Goal: Information Seeking & Learning: Find specific fact

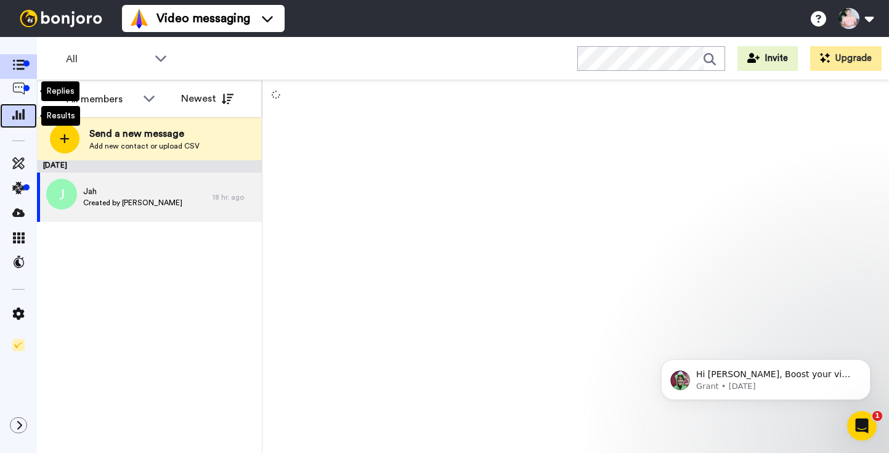
click at [19, 114] on icon at bounding box center [18, 113] width 12 height 11
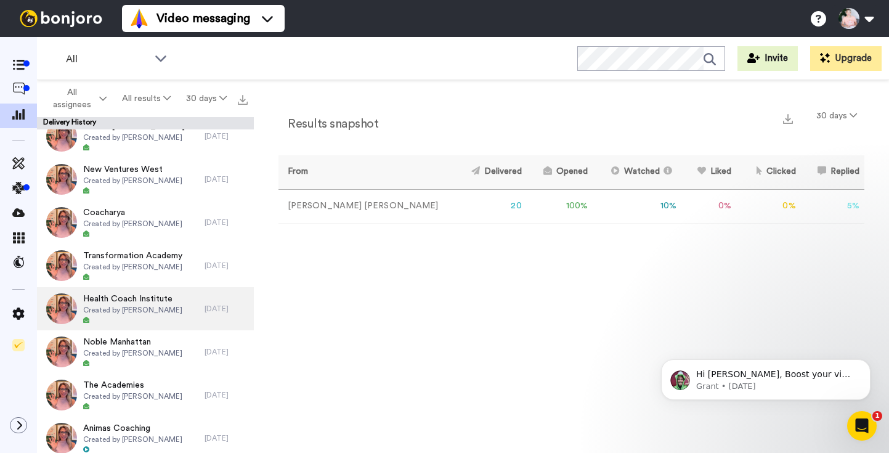
scroll to position [532, 0]
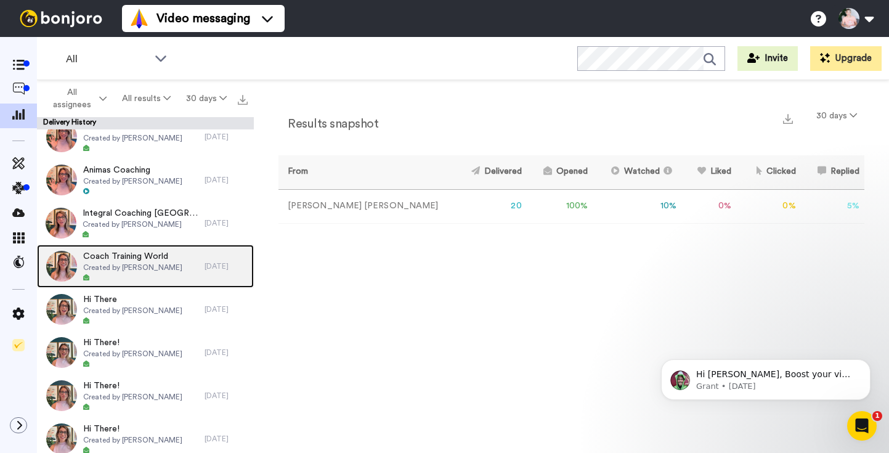
click at [116, 261] on span "Coach Training World" at bounding box center [132, 256] width 99 height 12
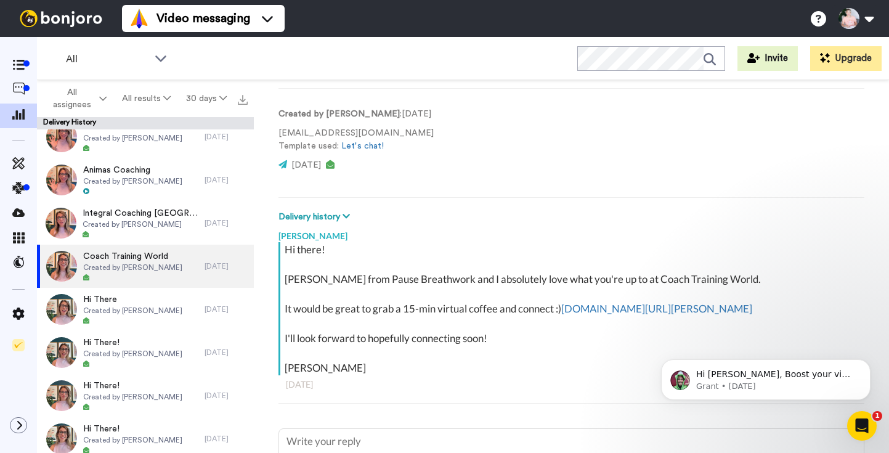
scroll to position [50, 0]
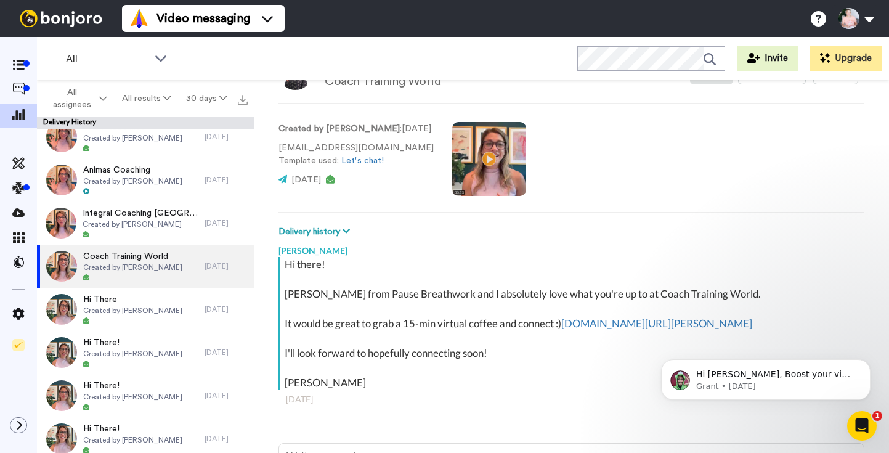
click at [478, 156] on video at bounding box center [489, 159] width 74 height 74
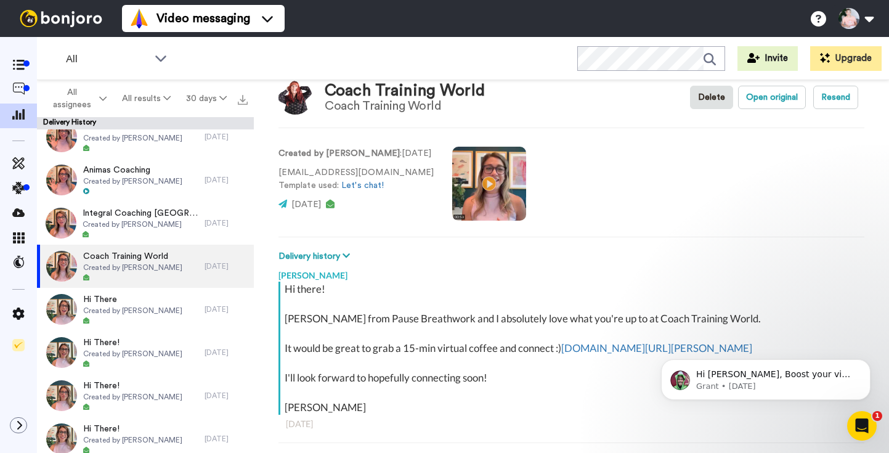
scroll to position [15, 0]
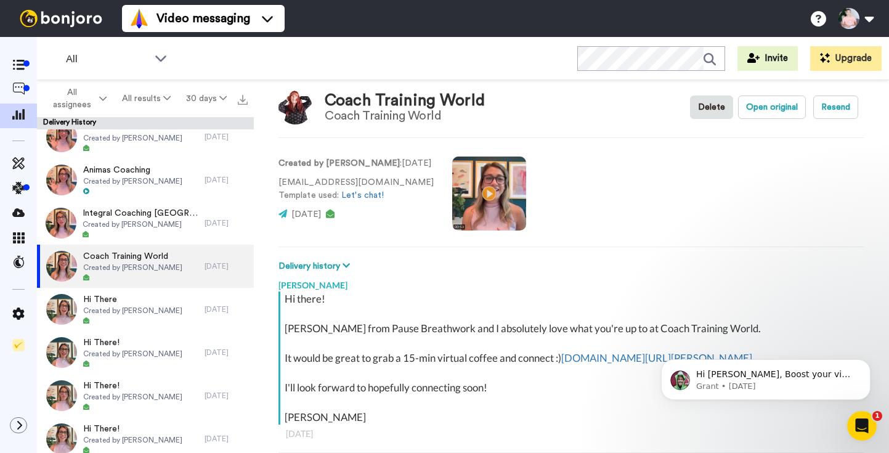
click at [475, 198] on video at bounding box center [489, 194] width 74 height 74
click at [482, 196] on video at bounding box center [489, 194] width 74 height 74
click at [499, 198] on video at bounding box center [489, 194] width 74 height 74
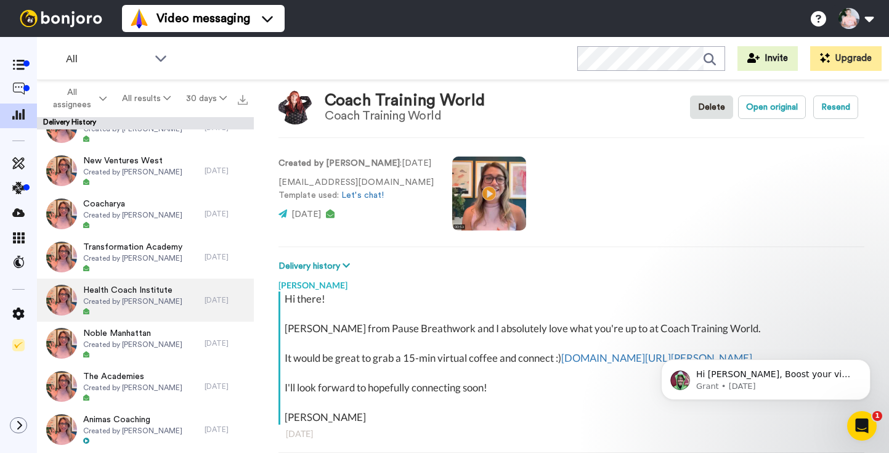
scroll to position [532, 0]
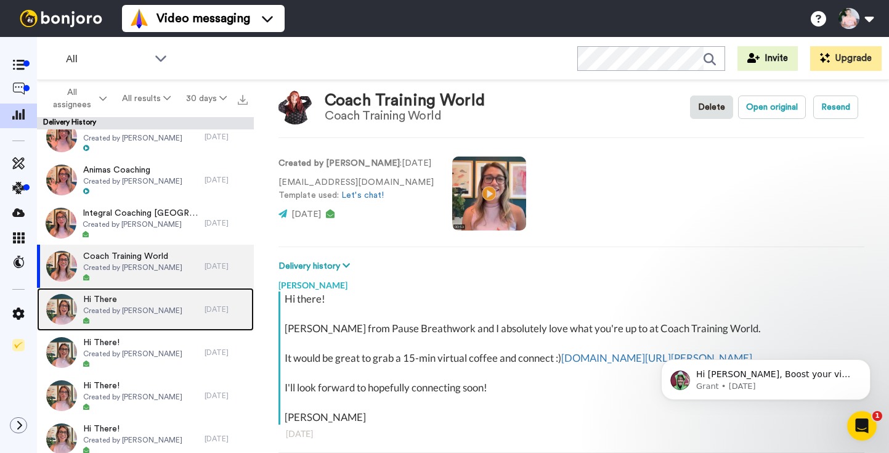
click at [160, 293] on span "Hi There" at bounding box center [132, 299] width 99 height 12
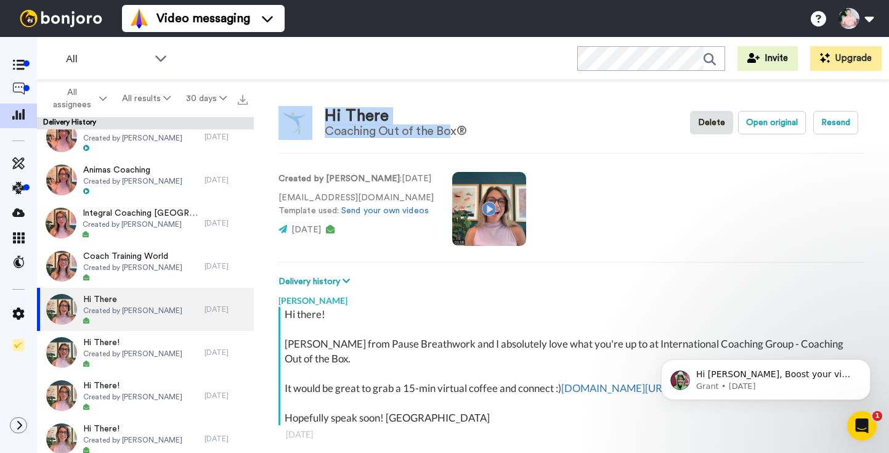
drag, startPoint x: 317, startPoint y: 129, endPoint x: 447, endPoint y: 131, distance: 130.7
click at [447, 131] on div "Hi There Coaching Out of the Box®" at bounding box center [373, 123] width 188 height 34
click at [458, 131] on div "Coaching Out of the Box®" at bounding box center [396, 131] width 142 height 14
drag, startPoint x: 456, startPoint y: 130, endPoint x: 324, endPoint y: 125, distance: 132.0
click at [325, 125] on div "Coaching Out of the Box®" at bounding box center [396, 131] width 142 height 14
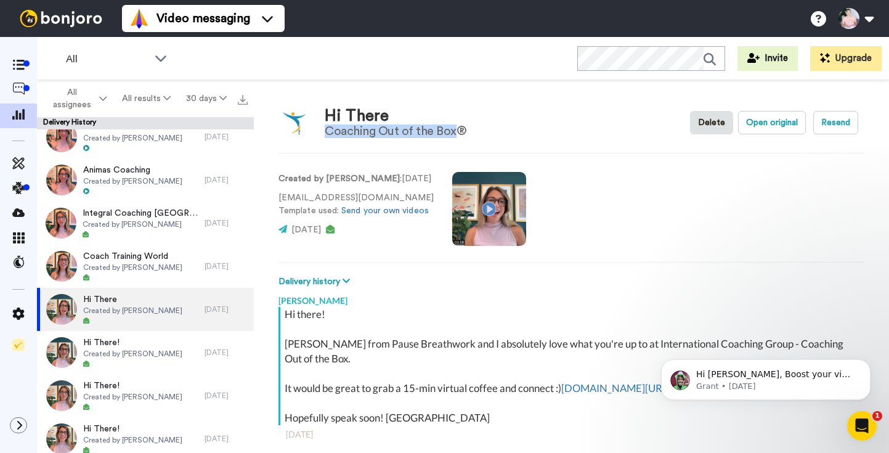
copy div "Coaching Out of the Box"
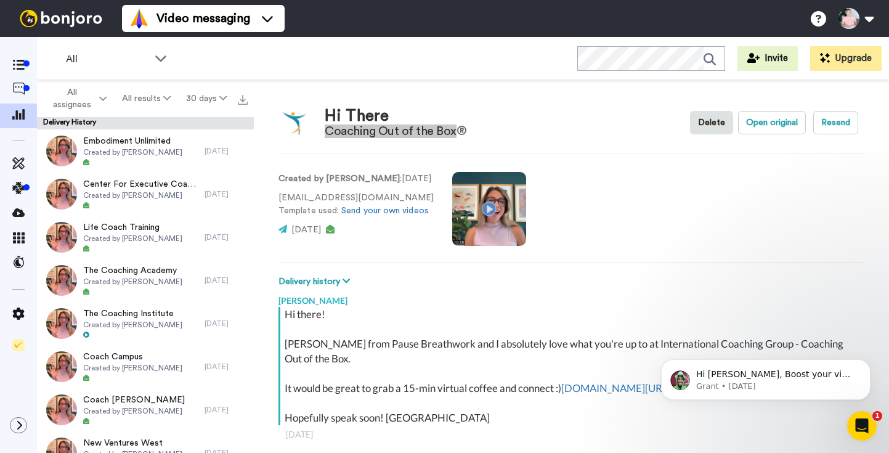
type textarea "x"
